Goal: Information Seeking & Learning: Stay updated

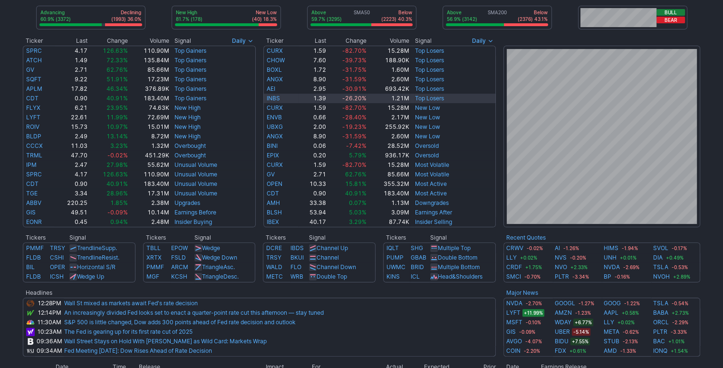
scroll to position [155, 0]
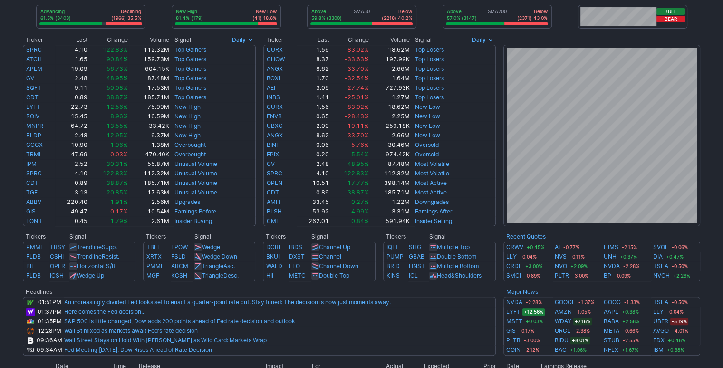
click at [708, 240] on div "Advancing 61.5% (3403) Declining (1966) 35.5% New High 81.4% (179) New Low (41)…" at bounding box center [361, 248] width 723 height 697
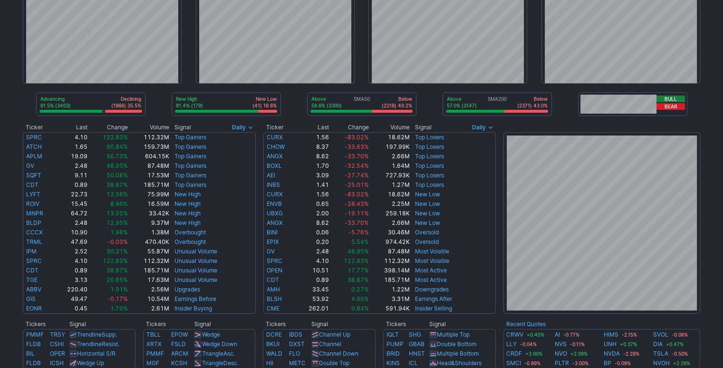
scroll to position [66, 0]
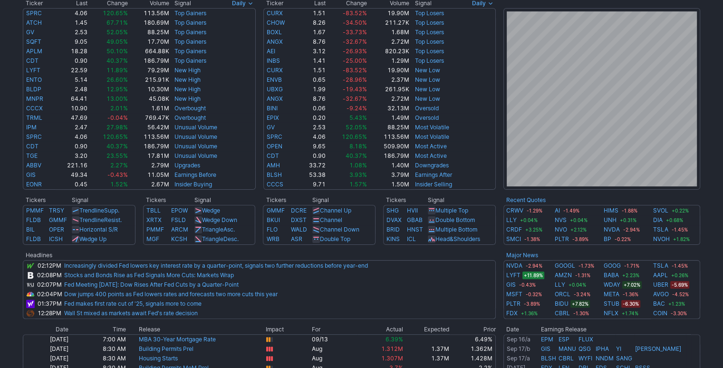
scroll to position [192, 0]
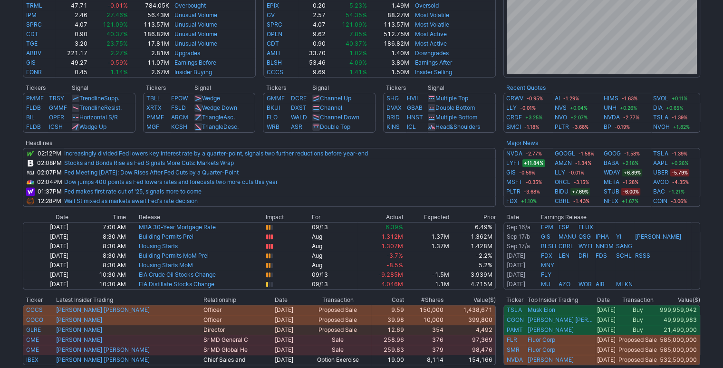
scroll to position [304, 0]
click at [189, 172] on link "Fed Meeting [DATE]: Dow Rises After Fed Cuts by a Quarter-Point" at bounding box center [151, 171] width 174 height 7
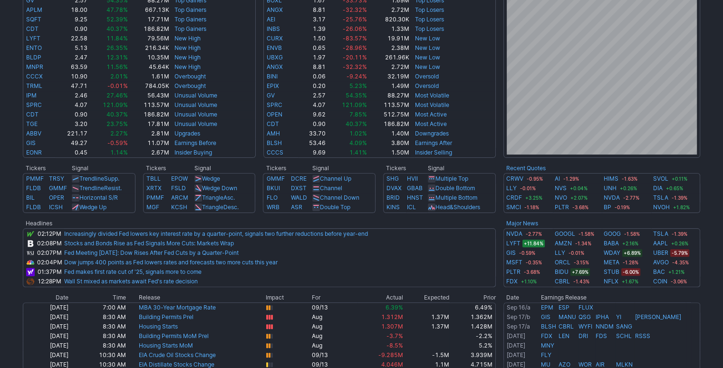
scroll to position [224, 0]
click at [268, 264] on link "Dow jumps 400 points as Fed lowers rates and forecasts two more cuts this year" at bounding box center [170, 261] width 213 height 7
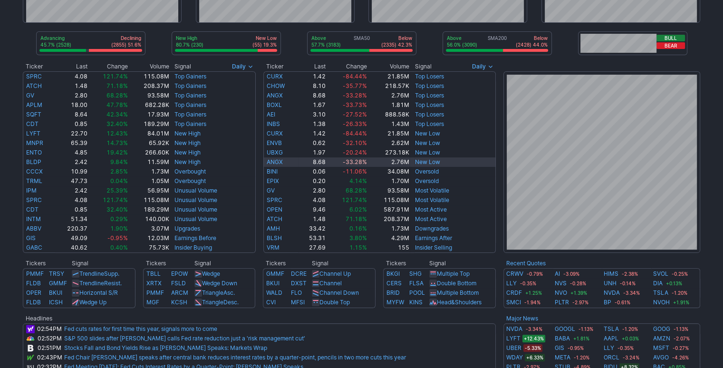
scroll to position [0, 0]
